Goal: Task Accomplishment & Management: Complete application form

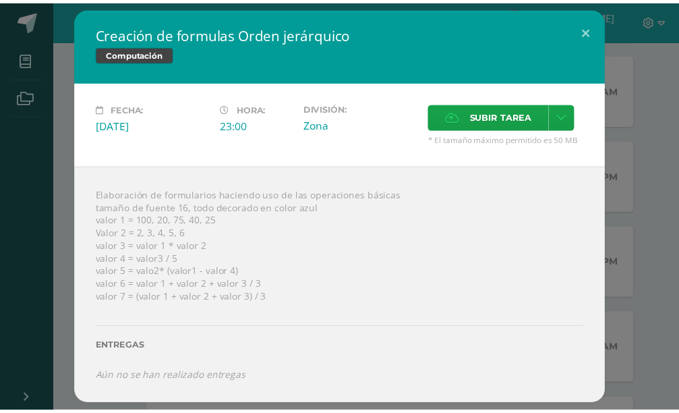
scroll to position [644, 0]
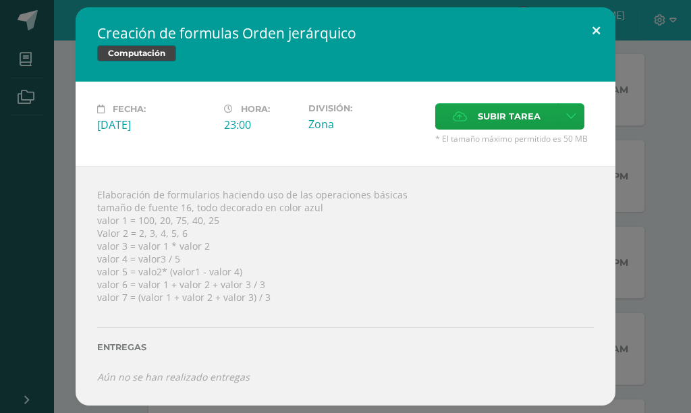
click at [580, 29] on button at bounding box center [596, 30] width 38 height 46
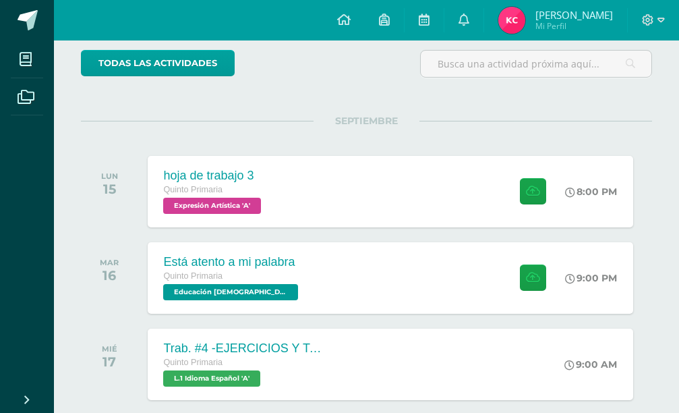
scroll to position [105, 0]
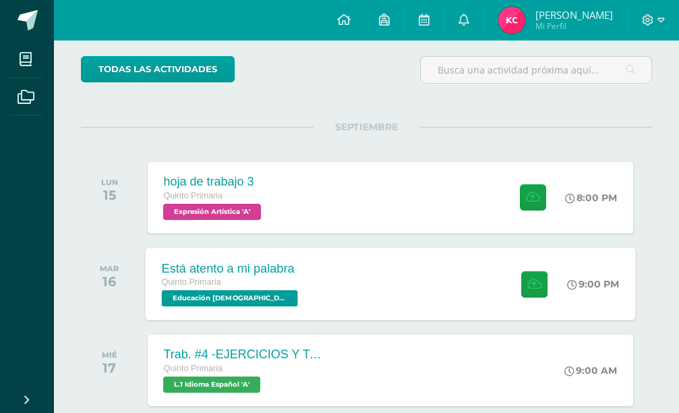
click at [396, 272] on div "Está atento a mi palabra Quinto Primaria Educación [DEMOGRAPHIC_DATA] 'A' 9:00 …" at bounding box center [390, 284] width 490 height 72
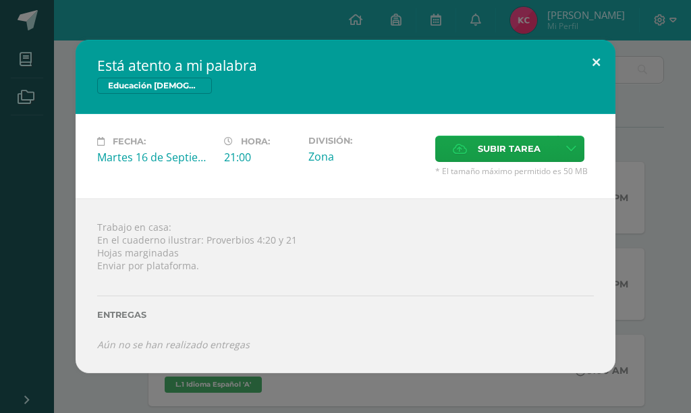
click at [582, 62] on button at bounding box center [596, 63] width 38 height 46
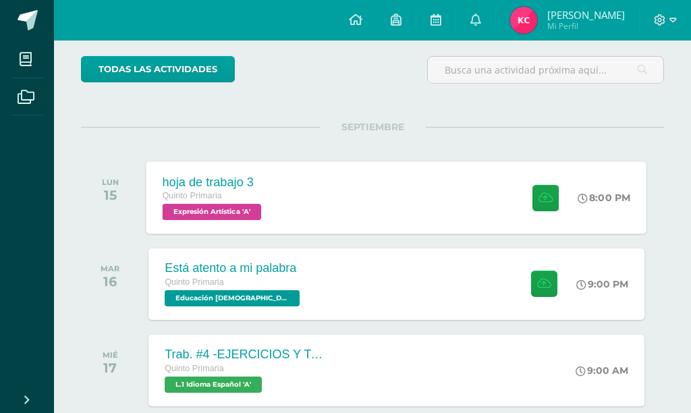
click at [279, 206] on div "hoja de trabajo 3 Quinto Primaria Expresión Artística 'A'" at bounding box center [213, 197] width 135 height 72
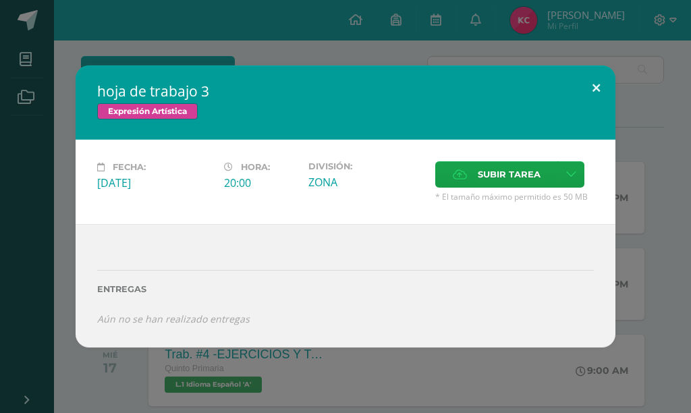
click at [602, 94] on button at bounding box center [596, 88] width 38 height 46
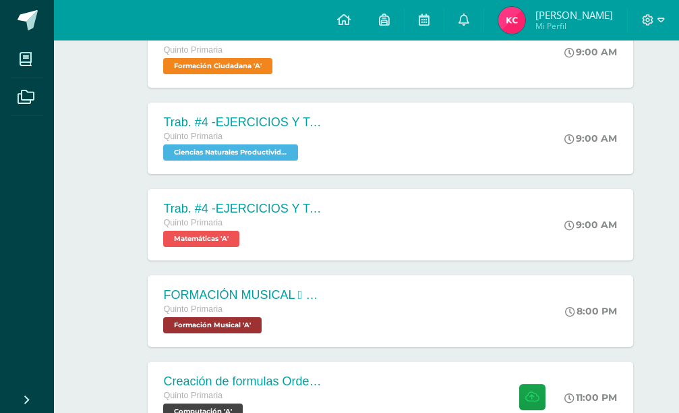
scroll to position [644, 0]
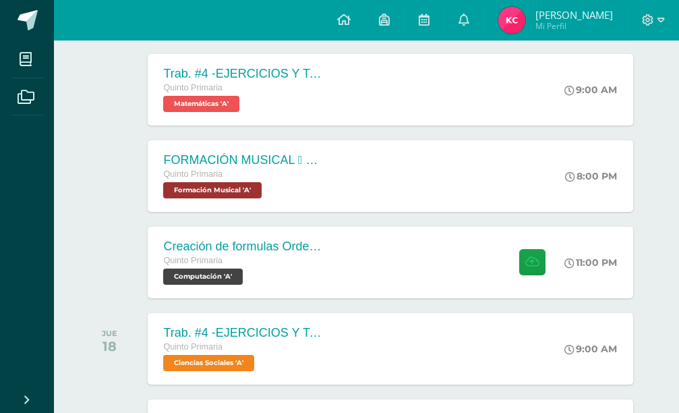
click at [322, 285] on div "Creación de formulas Orden jerárquico Quinto Primaria Computación 'A'" at bounding box center [245, 262] width 194 height 71
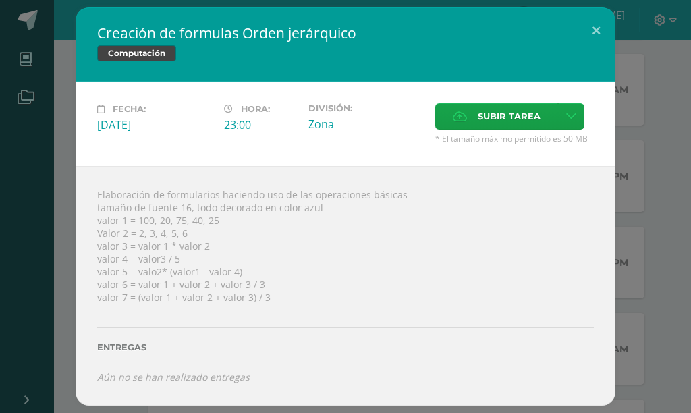
drag, startPoint x: 96, startPoint y: 32, endPoint x: 333, endPoint y: 28, distance: 236.1
click at [333, 28] on div "Creación de formulas Orden jerárquico Computación" at bounding box center [346, 44] width 540 height 74
drag, startPoint x: 190, startPoint y: 33, endPoint x: 306, endPoint y: 33, distance: 116.7
drag, startPoint x: 306, startPoint y: 33, endPoint x: 272, endPoint y: 26, distance: 34.4
click at [299, 32] on h2 "Creación de formulas Orden jerárquico" at bounding box center [345, 33] width 496 height 19
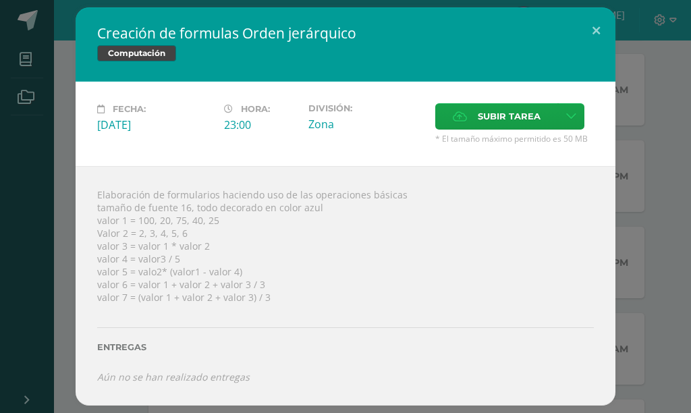
click at [239, 20] on div "Creación de formulas Orden jerárquico Computación" at bounding box center [346, 44] width 540 height 74
click at [225, 26] on h2 "Creación de formulas Orden jerárquico" at bounding box center [345, 33] width 496 height 19
drag, startPoint x: 225, startPoint y: 26, endPoint x: 192, endPoint y: 118, distance: 97.5
click at [223, 47] on div "Creación de formulas Orden jerárquico Computación" at bounding box center [346, 44] width 540 height 74
click at [192, 118] on div "[DATE]" at bounding box center [155, 124] width 116 height 15
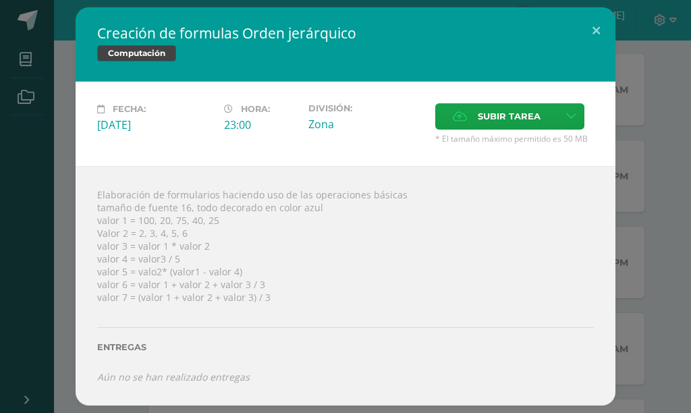
click at [192, 118] on div "[DATE]" at bounding box center [155, 124] width 116 height 15
click at [230, 134] on div "Hora: 23:00" at bounding box center [261, 123] width 84 height 41
click at [516, 116] on span "Subir tarea" at bounding box center [509, 116] width 63 height 25
click at [0, 0] on input "Subir tarea" at bounding box center [0, 0] width 0 height 0
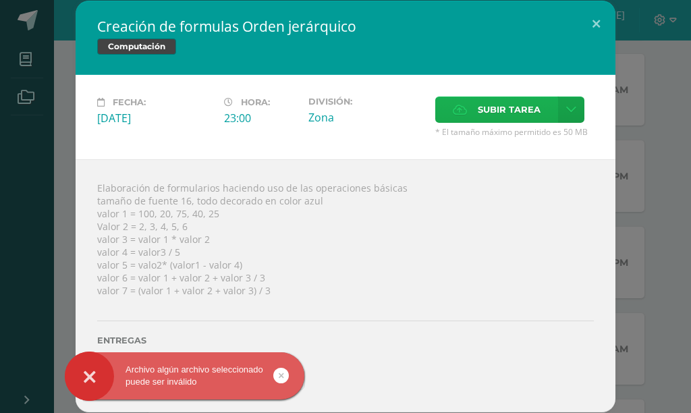
click at [495, 115] on span "Subir tarea" at bounding box center [509, 109] width 63 height 25
click at [0, 0] on input "Subir tarea" at bounding box center [0, 0] width 0 height 0
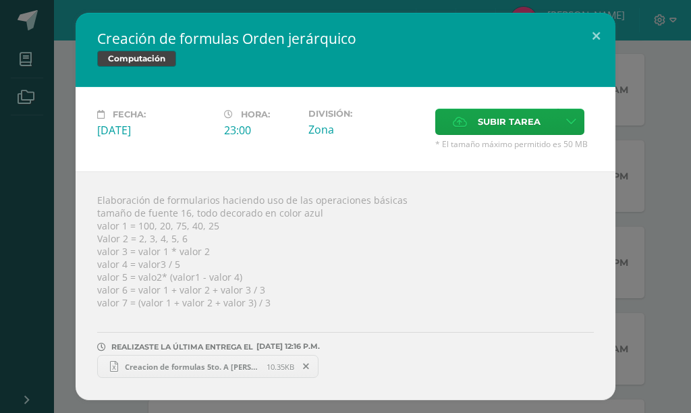
click at [239, 368] on span "Creacion de formulas 5to. A [PERSON_NAME].xlsx" at bounding box center [192, 367] width 148 height 10
click at [180, 372] on div "Elaboración de formularios haciendo uso de las operaciones básicas tamaño de fu…" at bounding box center [346, 285] width 540 height 229
click at [600, 29] on button at bounding box center [596, 36] width 38 height 46
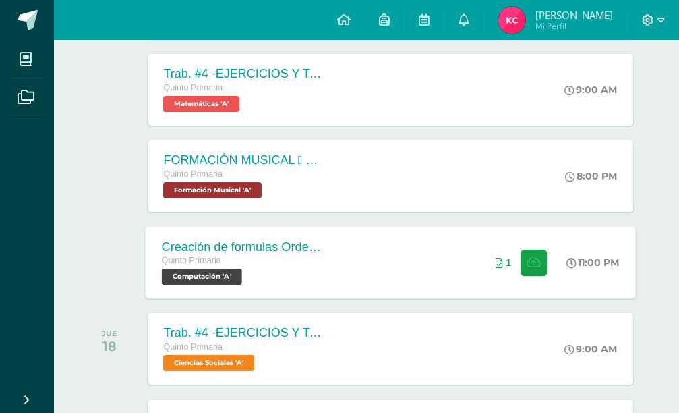
scroll to position [105, 0]
